Goal: Task Accomplishment & Management: Complete application form

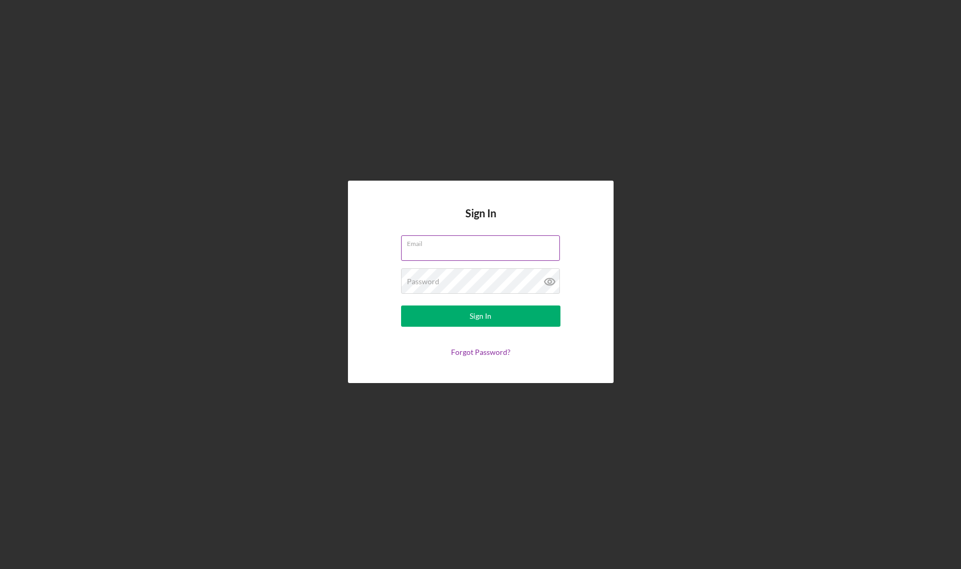
type input "[PERSON_NAME][EMAIL_ADDRESS][DOMAIN_NAME]"
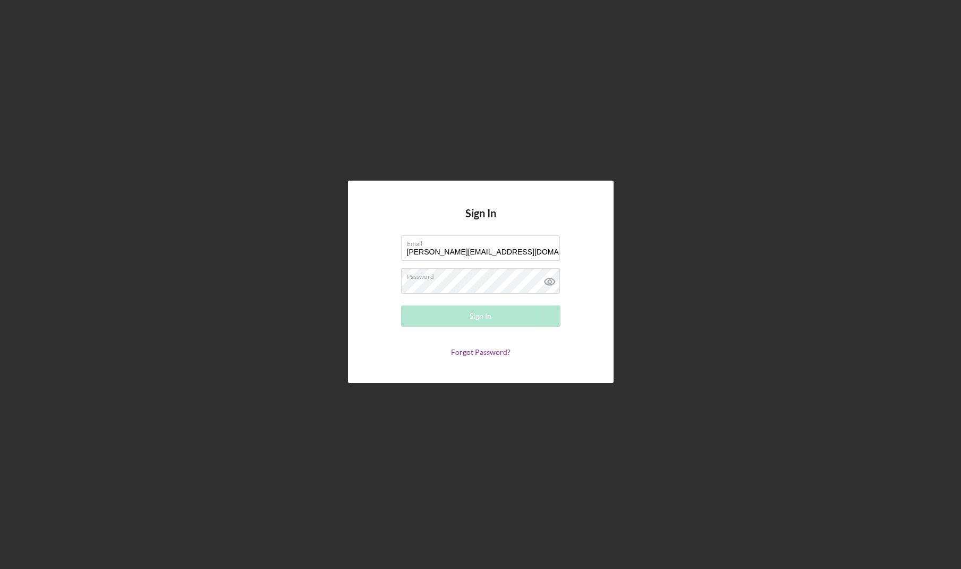
click at [579, 345] on form "Email [PERSON_NAME][EMAIL_ADDRESS][DOMAIN_NAME] Password Required Sign In Forgo…" at bounding box center [481, 295] width 213 height 121
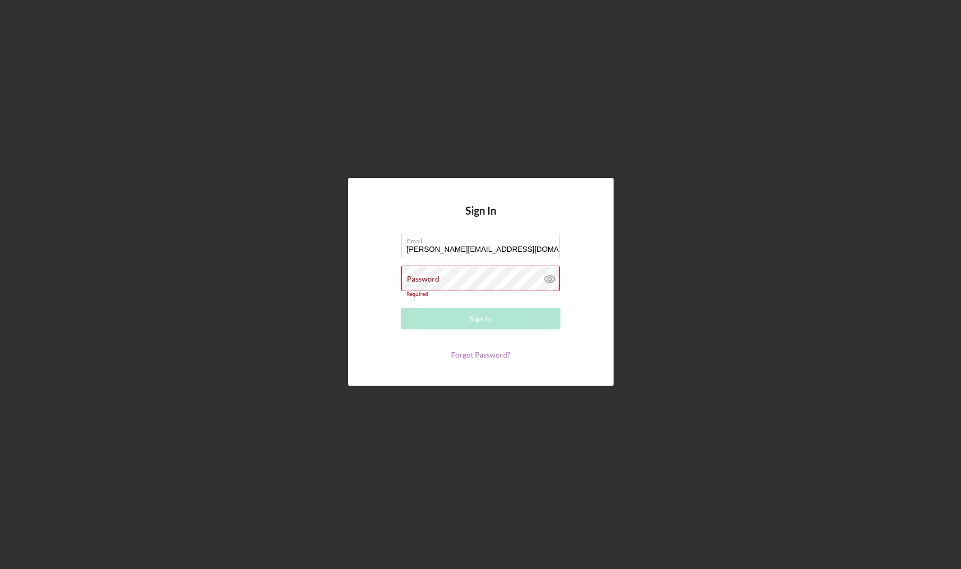
click at [488, 357] on link "Forgot Password?" at bounding box center [481, 354] width 60 height 9
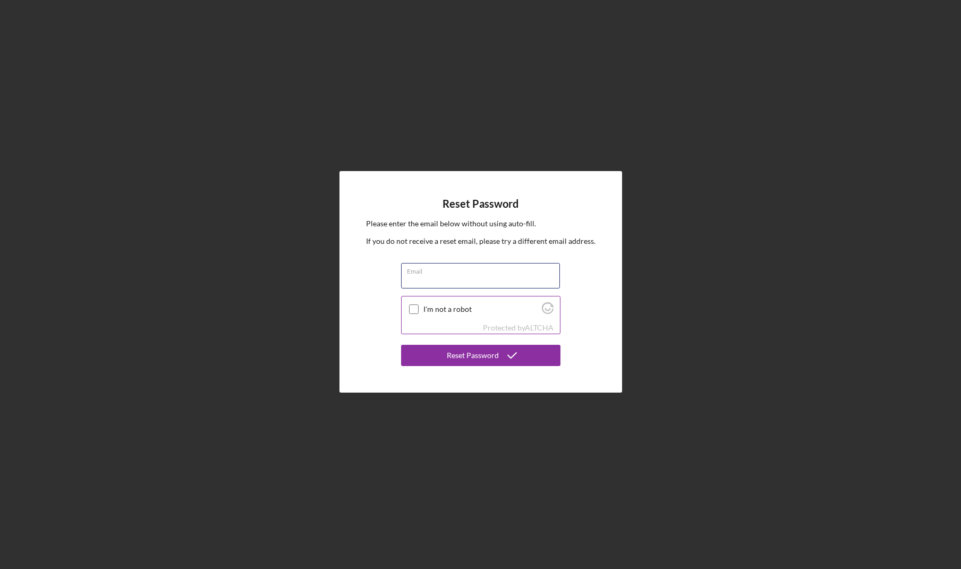
type input "[PERSON_NAME][EMAIL_ADDRESS][DOMAIN_NAME]"
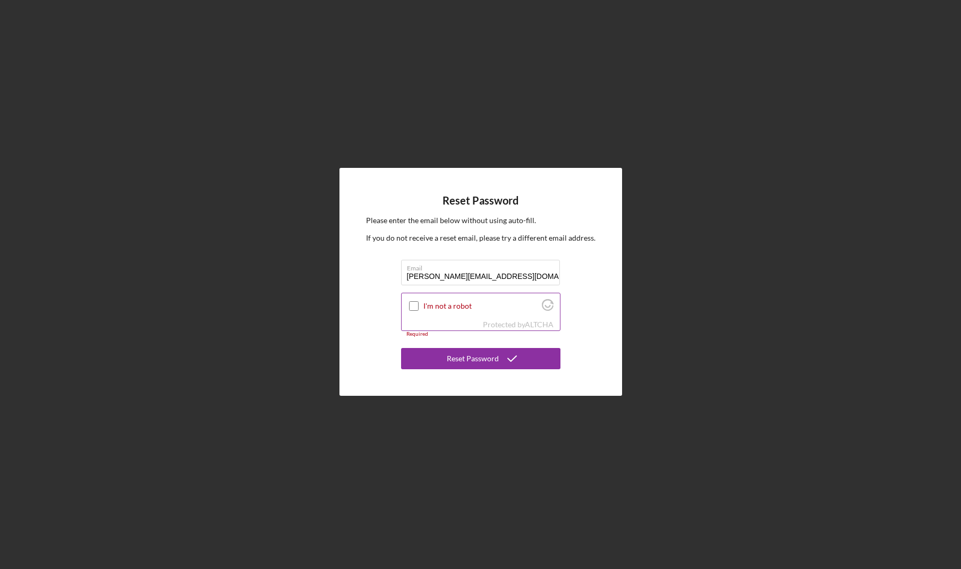
drag, startPoint x: 417, startPoint y: 313, endPoint x: 413, endPoint y: 306, distance: 7.6
click at [416, 311] on div "I'm not a robot" at bounding box center [481, 305] width 158 height 25
click at [413, 305] on input "I'm not a robot" at bounding box center [414, 306] width 10 height 10
checkbox input "true"
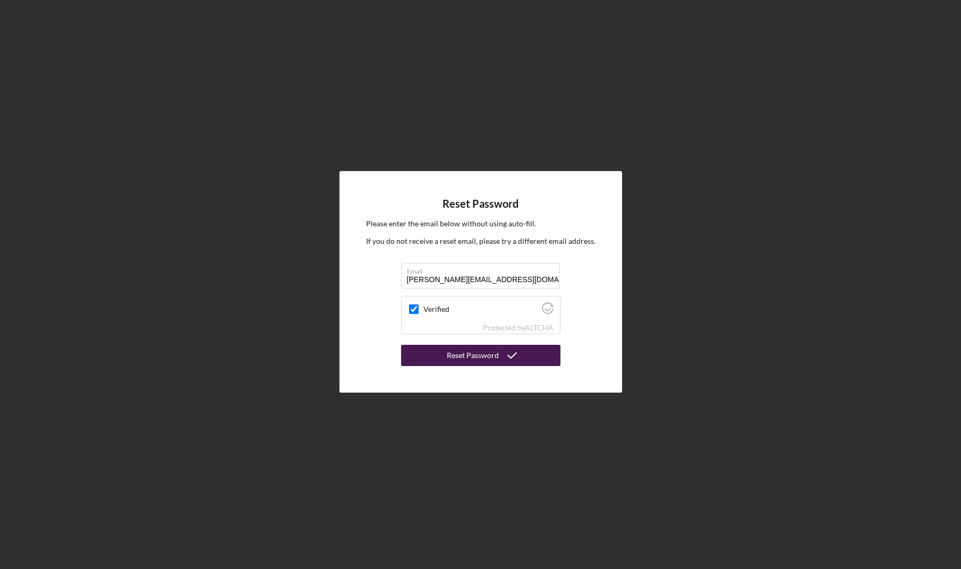
click at [445, 354] on button "Reset Password" at bounding box center [480, 355] width 159 height 21
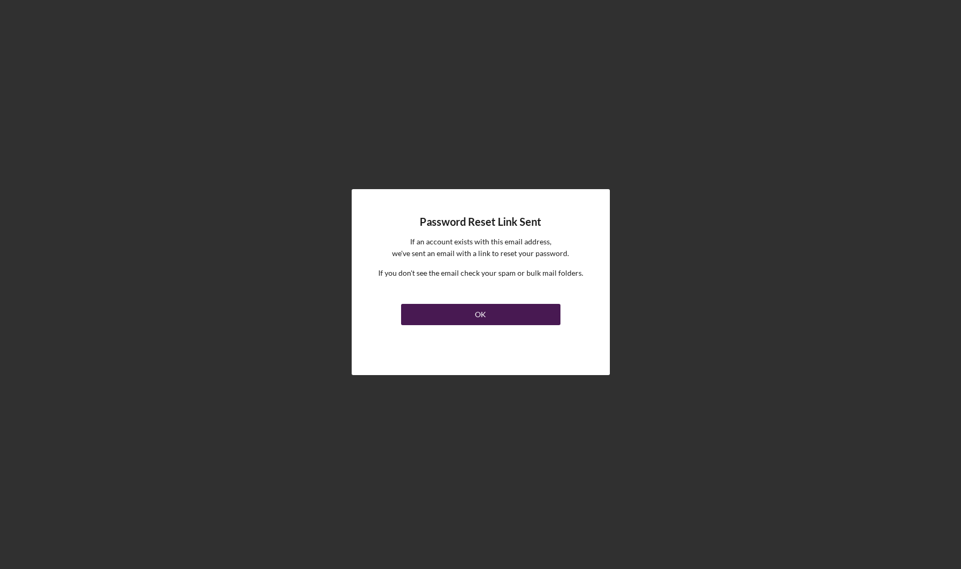
click at [455, 312] on button "OK" at bounding box center [480, 314] width 159 height 21
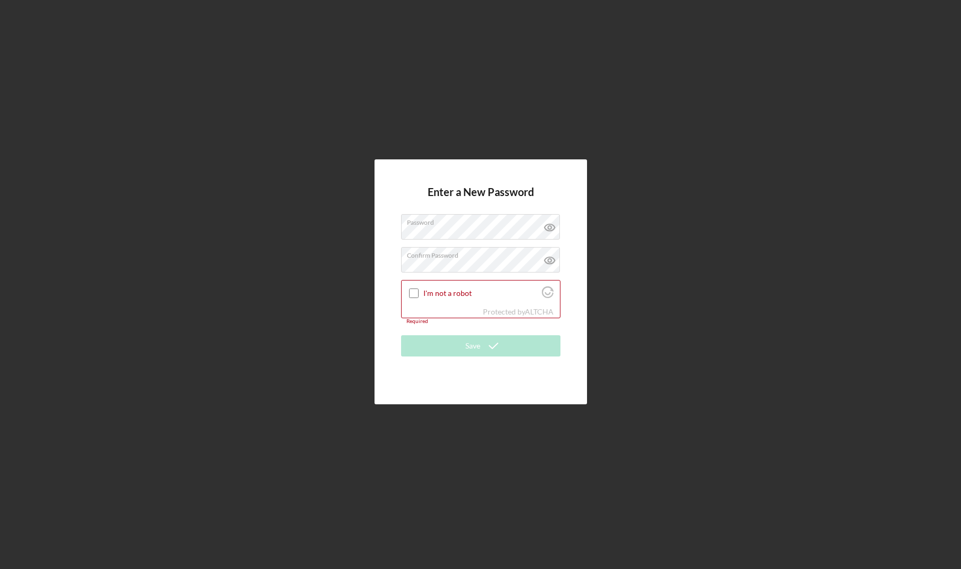
click at [619, 259] on div "Enter a New Password Password Confirm Password I'm not a robot Protected by ALT…" at bounding box center [480, 282] width 951 height 564
click at [415, 293] on input "I'm not a robot" at bounding box center [414, 294] width 10 height 10
checkbox input "true"
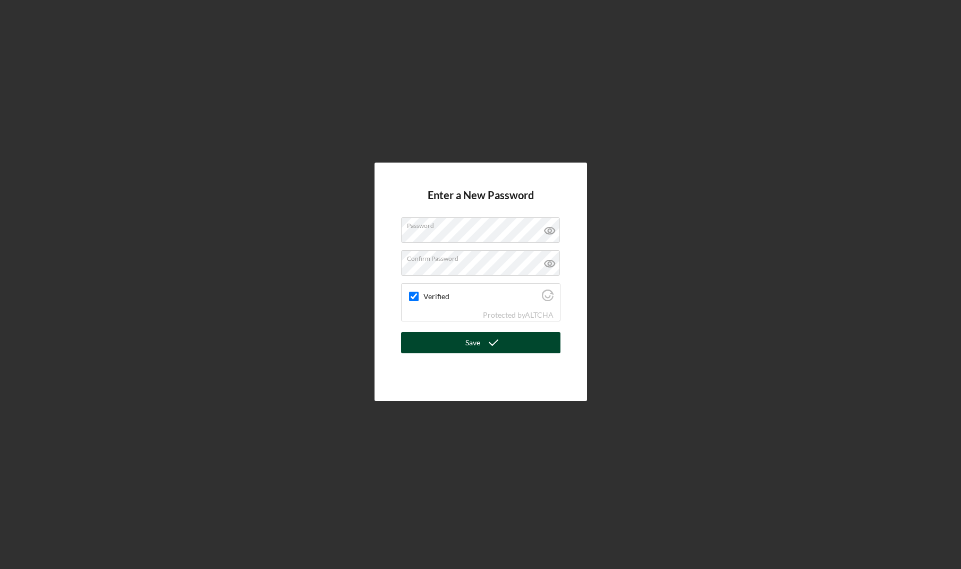
click at [447, 340] on button "Save" at bounding box center [480, 342] width 159 height 21
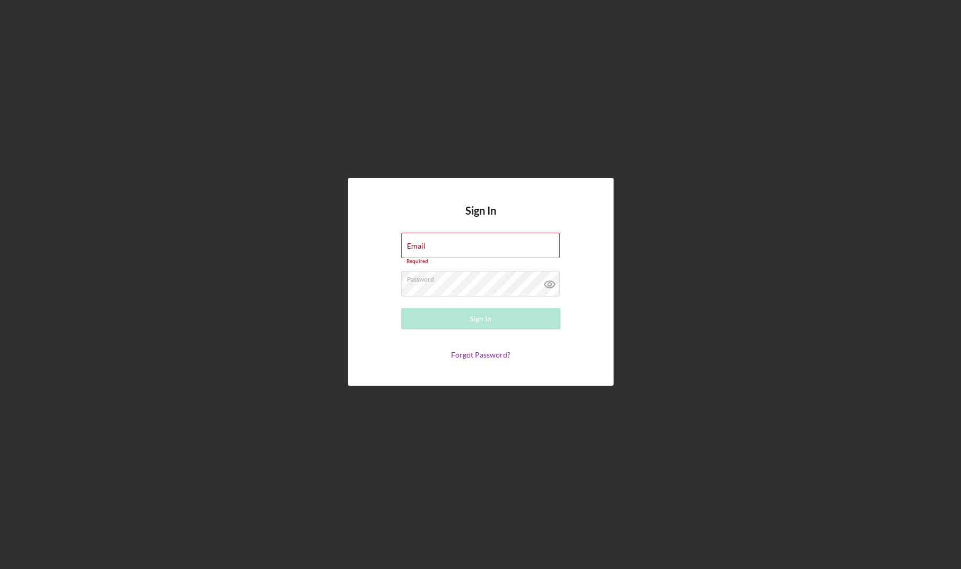
type input "[PERSON_NAME][EMAIL_ADDRESS][DOMAIN_NAME]"
click at [480, 316] on button "Sign In" at bounding box center [480, 318] width 159 height 21
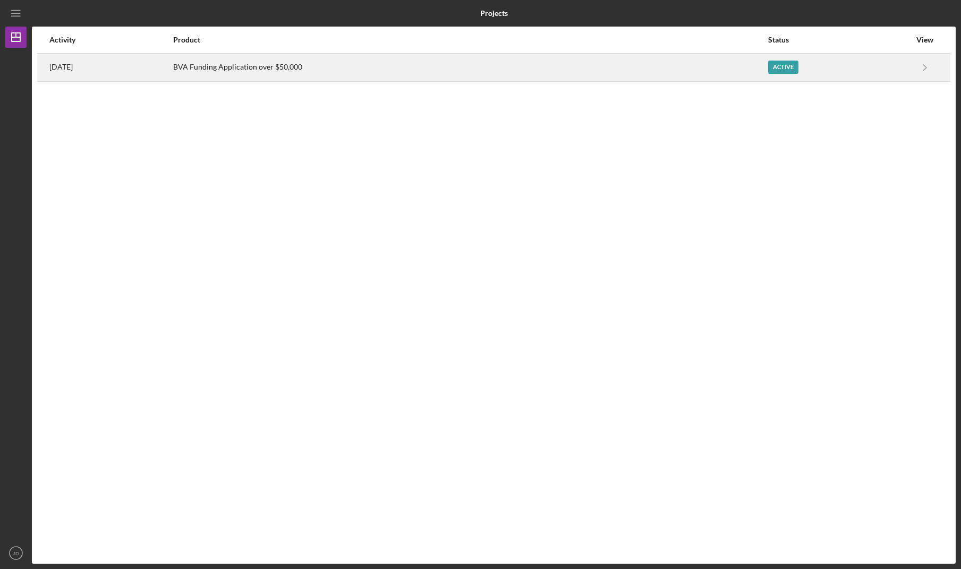
click at [734, 64] on div "BVA Funding Application over $50,000" at bounding box center [470, 67] width 594 height 27
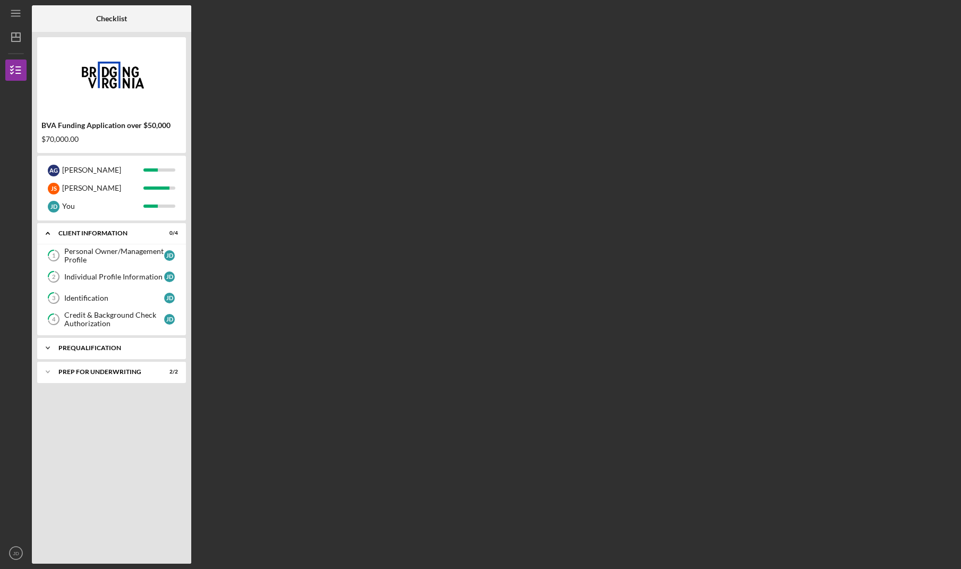
click at [86, 349] on div "Prequalification" at bounding box center [115, 348] width 114 height 6
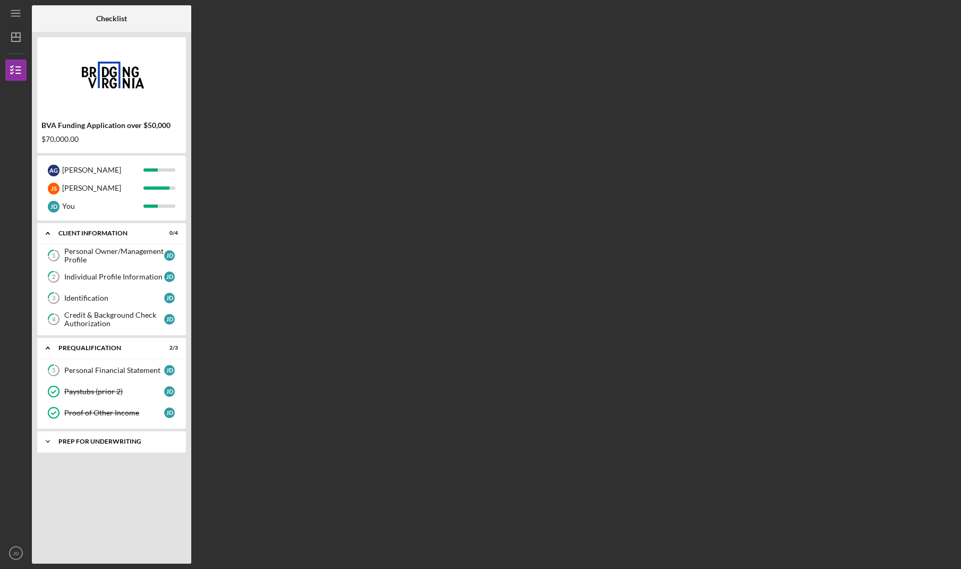
click at [86, 440] on div "Prep for Underwriting" at bounding box center [115, 441] width 114 height 6
click at [88, 374] on div "Personal Financial Statement" at bounding box center [114, 370] width 100 height 9
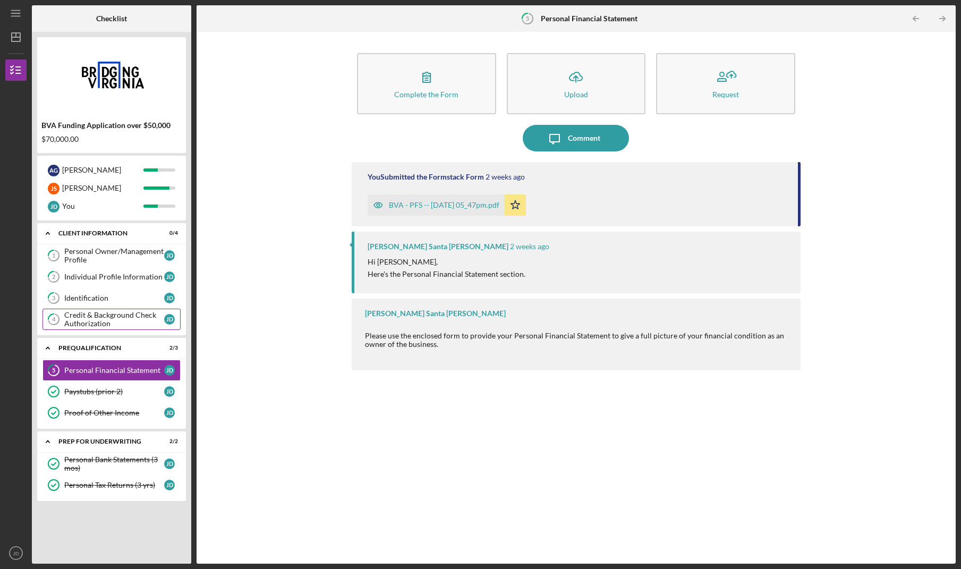
click at [105, 324] on div "Credit & Background Check Authorization" at bounding box center [114, 319] width 100 height 17
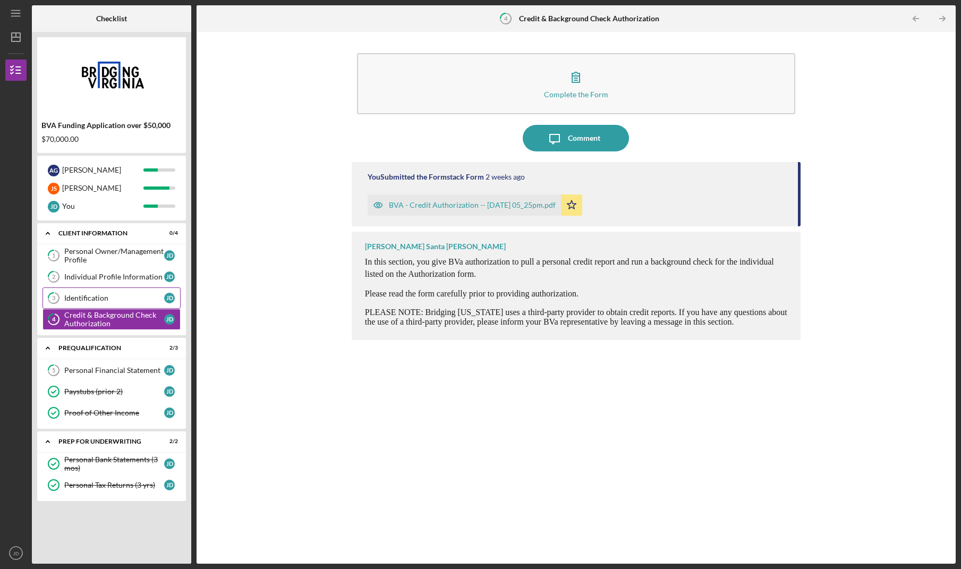
click at [107, 298] on div "Identification" at bounding box center [114, 298] width 100 height 9
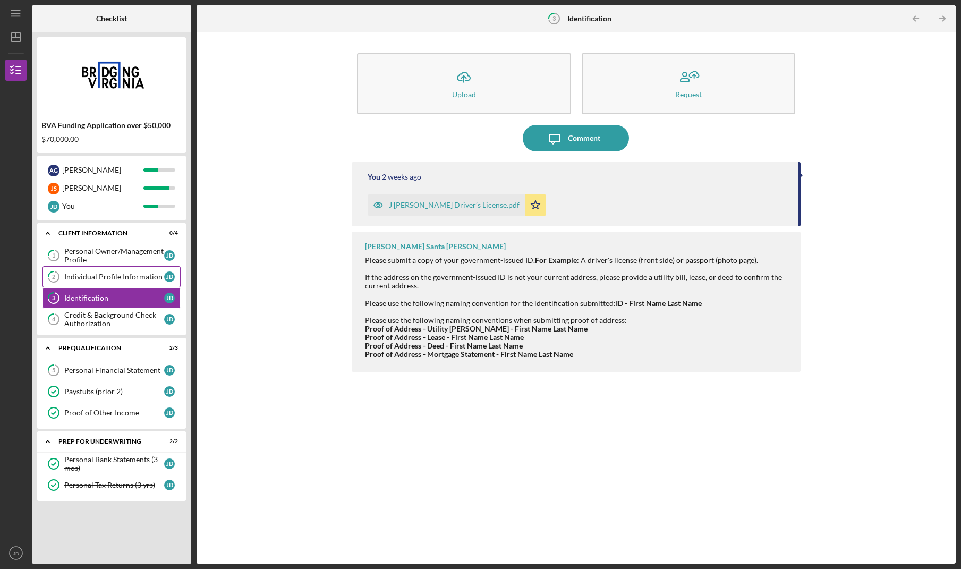
click at [103, 274] on div "Individual Profile Information" at bounding box center [114, 277] width 100 height 9
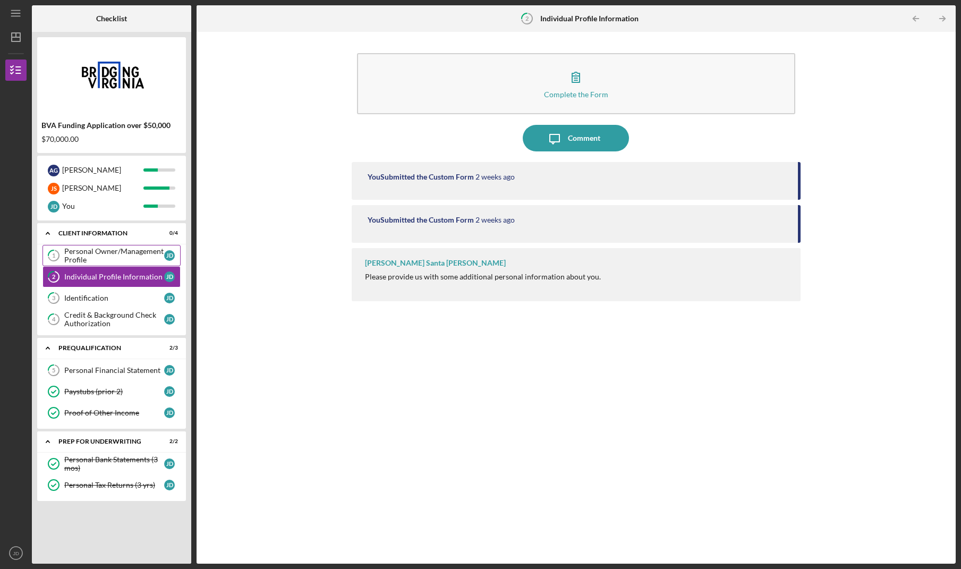
click at [107, 258] on div "Personal Owner/Management Profile" at bounding box center [114, 255] width 100 height 17
